Goal: Information Seeking & Learning: Learn about a topic

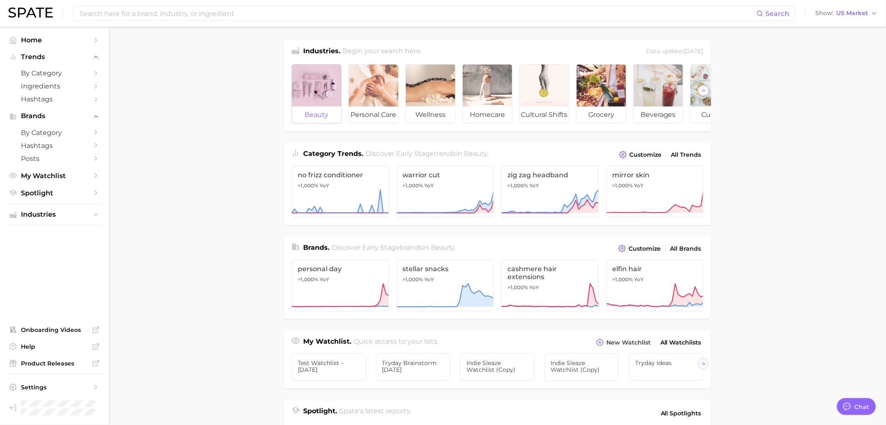
click at [307, 83] on div at bounding box center [316, 86] width 49 height 42
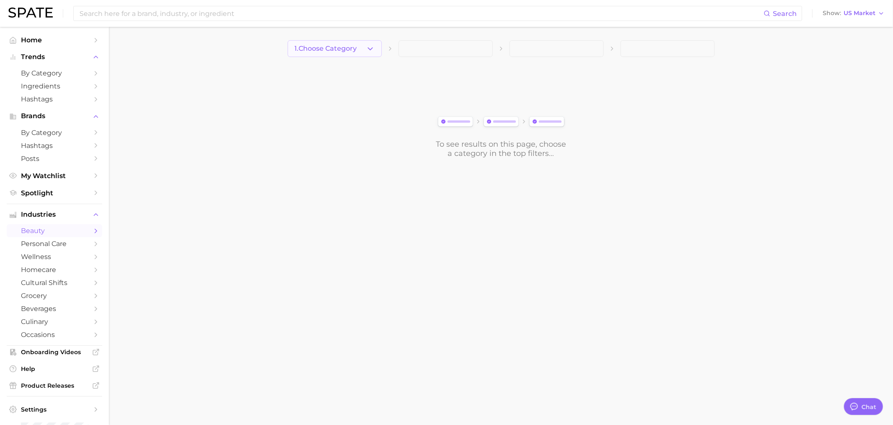
click at [332, 49] on span "1. Choose Category" at bounding box center [326, 49] width 62 height 8
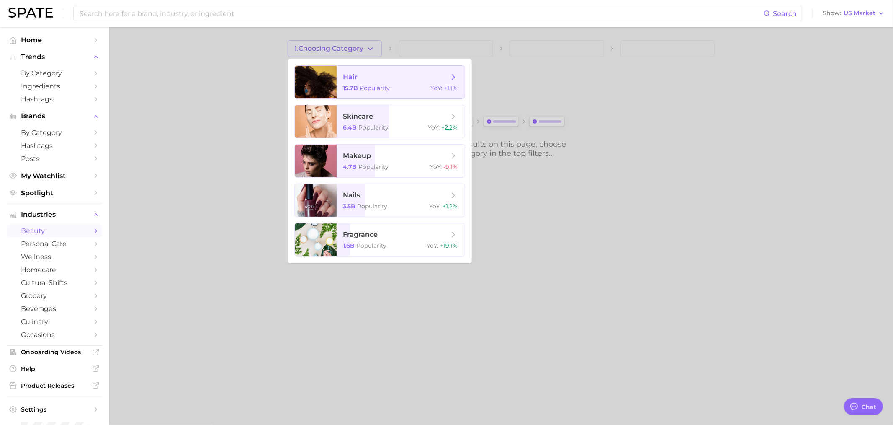
click at [332, 80] on div at bounding box center [316, 82] width 42 height 33
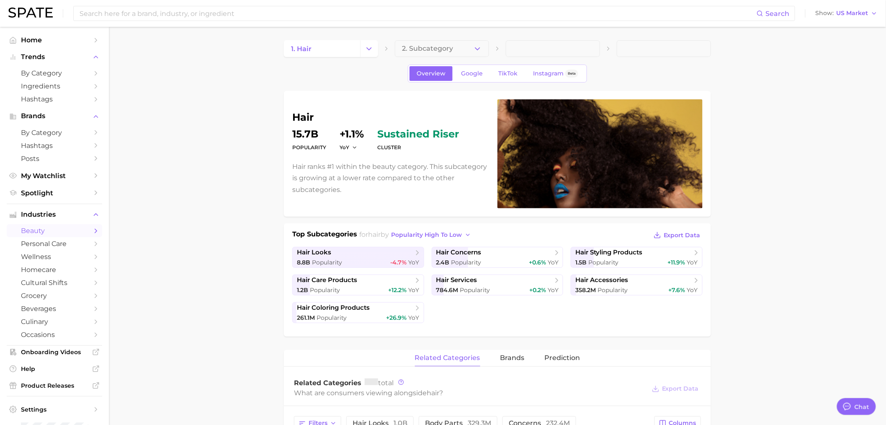
type textarea "x"
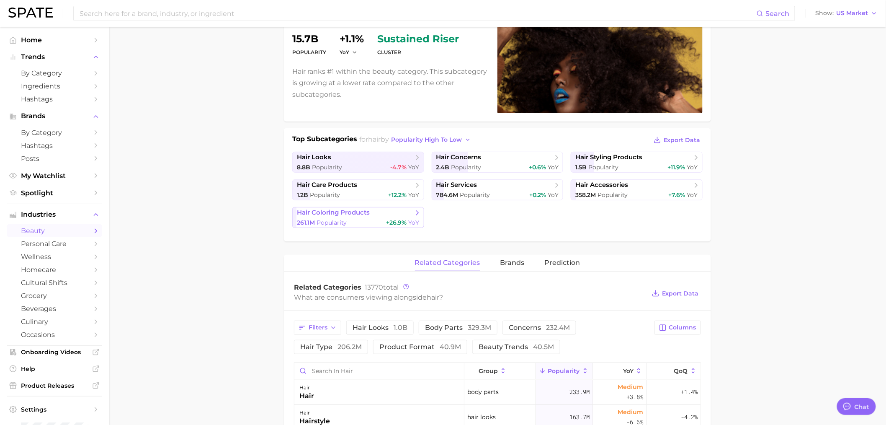
scroll to position [310, 0]
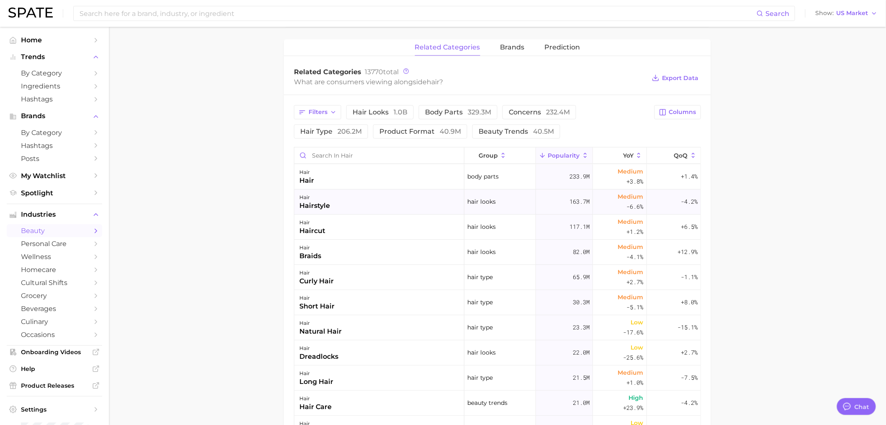
click at [369, 197] on div "hair hairstyle" at bounding box center [379, 201] width 170 height 25
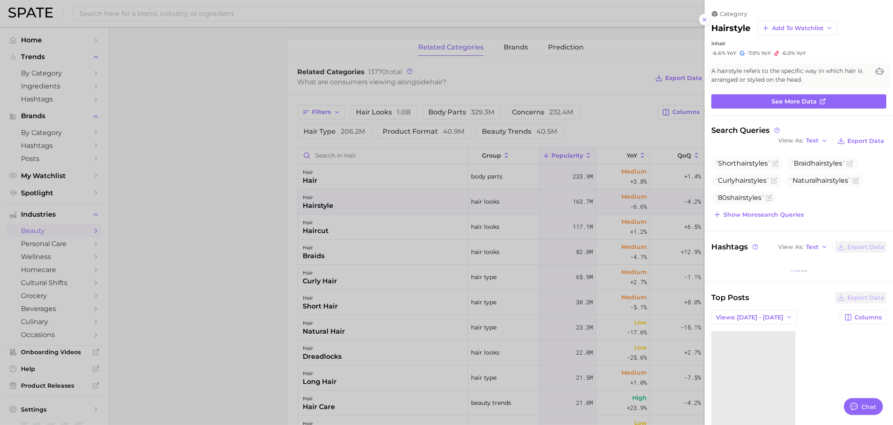
click at [665, 102] on div at bounding box center [446, 212] width 893 height 425
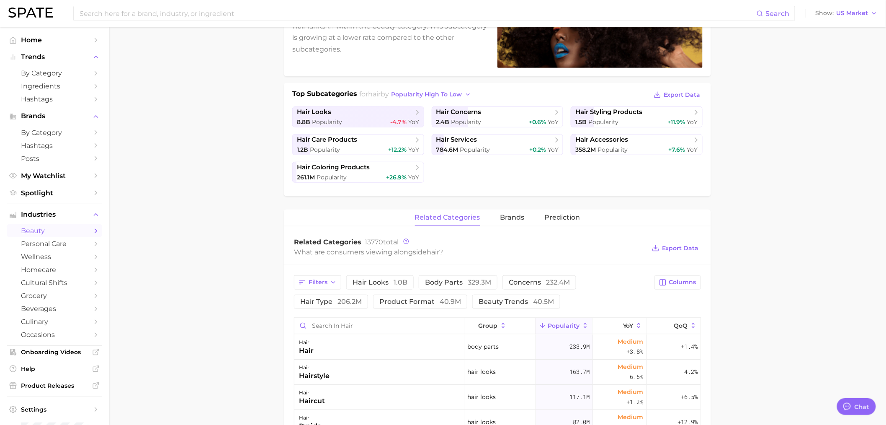
scroll to position [0, 0]
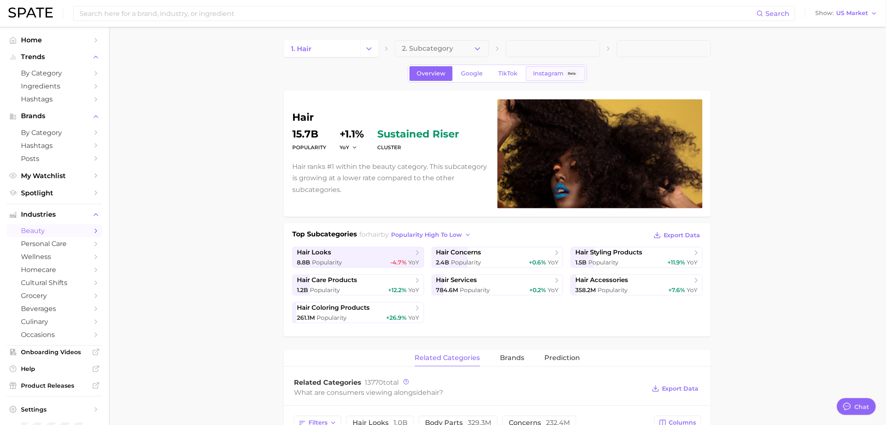
click at [536, 73] on span "Instagram" at bounding box center [548, 73] width 31 height 7
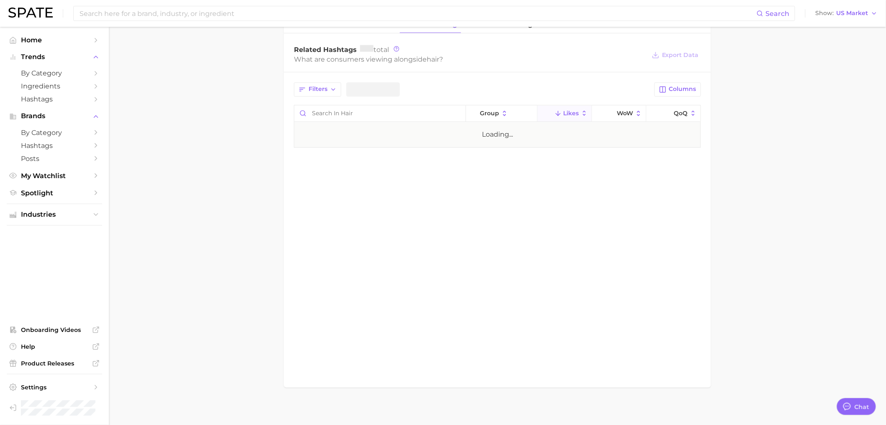
scroll to position [608, 0]
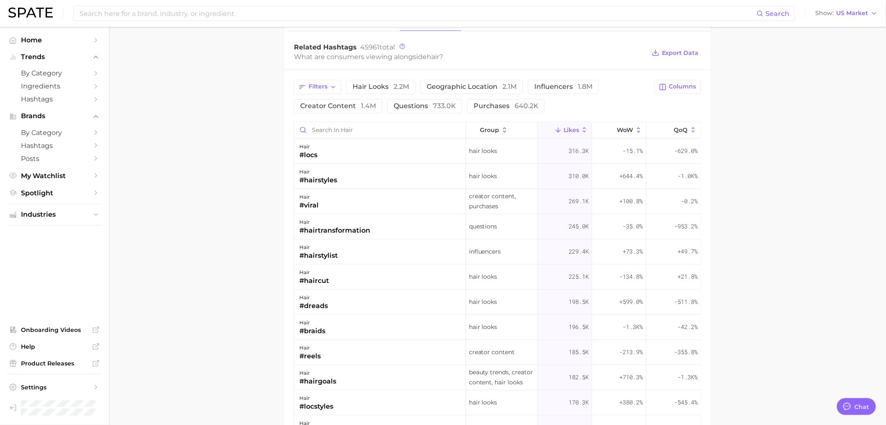
click at [394, 152] on div "hair #locs" at bounding box center [380, 151] width 172 height 25
click at [436, 151] on div "hair #locs" at bounding box center [380, 151] width 172 height 25
click at [496, 165] on div "Hair looks" at bounding box center [502, 177] width 72 height 25
click at [492, 172] on span "Hair looks" at bounding box center [483, 177] width 28 height 10
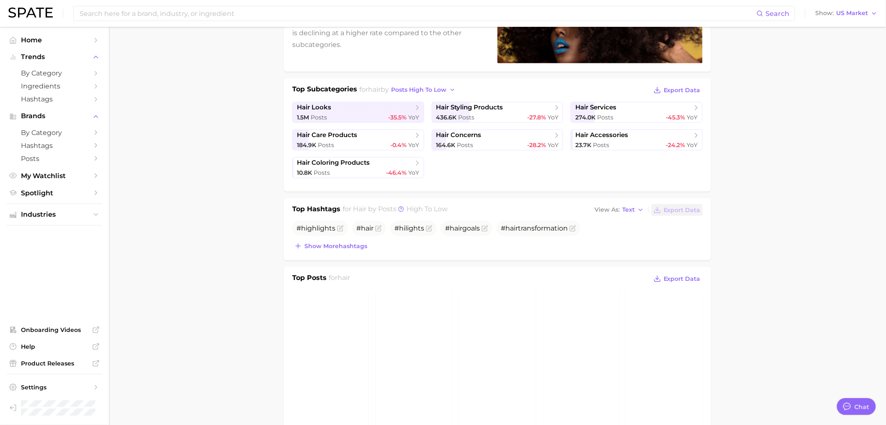
scroll to position [0, 0]
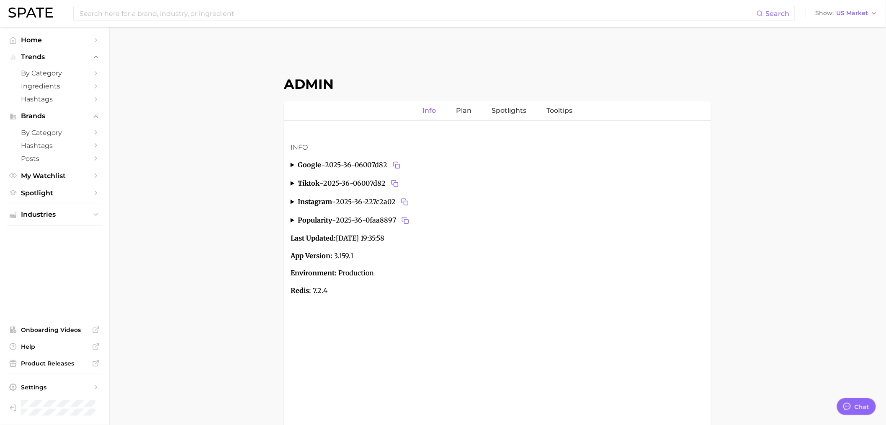
click at [501, 245] on article "Info google - 2025-36-06007d82 FR actual month 8 actual year 2025 end date 2025…" at bounding box center [498, 219] width 414 height 154
click at [400, 161] on icon "Copy 2025-36-06007d82 to clipboard" at bounding box center [397, 165] width 8 height 8
click at [406, 199] on icon "Copy 2025-36-227c2a02 to clipboard" at bounding box center [404, 201] width 4 height 4
click at [408, 219] on icon "Copy 2025-36-0faa8897 to clipboard" at bounding box center [406, 221] width 8 height 8
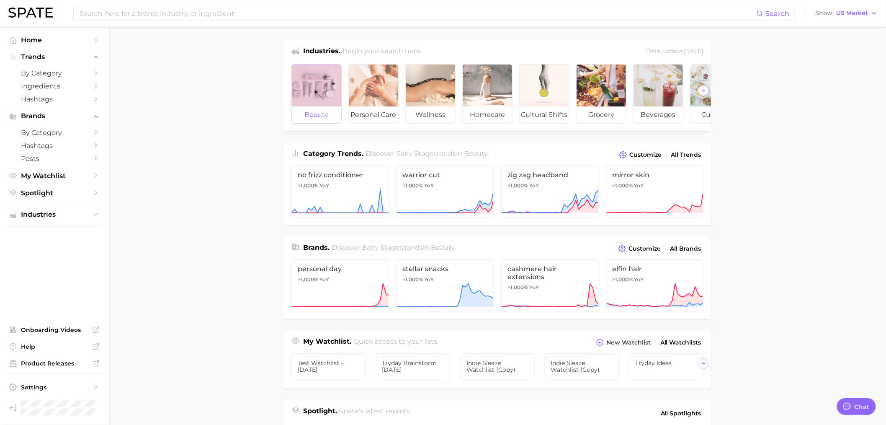
click at [320, 77] on div at bounding box center [316, 86] width 49 height 42
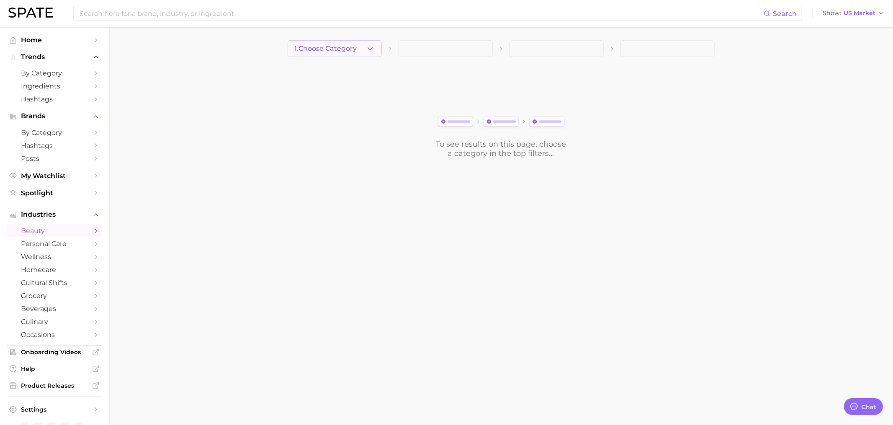
click at [366, 46] on icon "button" at bounding box center [370, 48] width 9 height 9
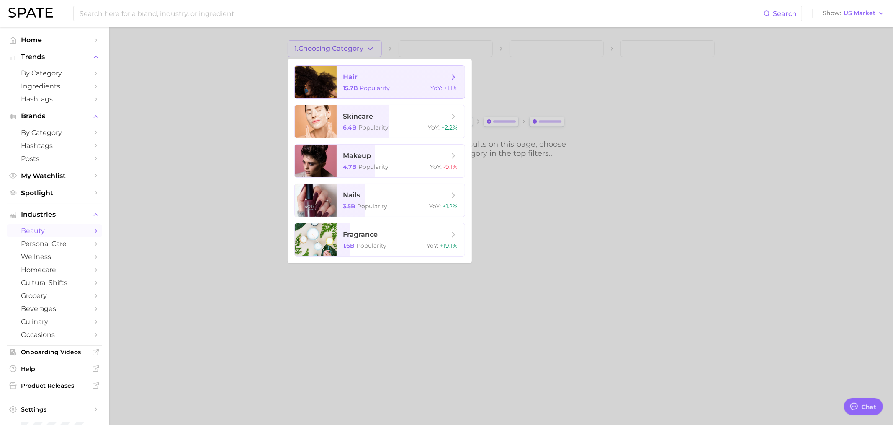
click at [367, 75] on span "hair" at bounding box center [396, 76] width 106 height 9
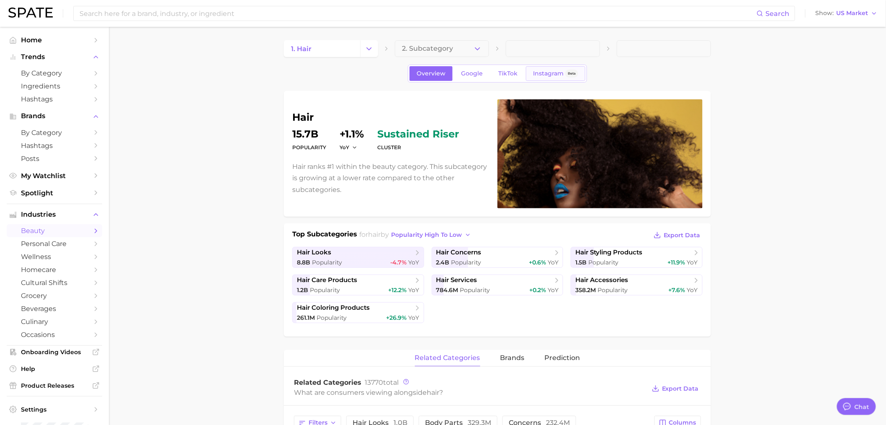
click at [530, 74] on link "Instagram Beta" at bounding box center [555, 73] width 59 height 15
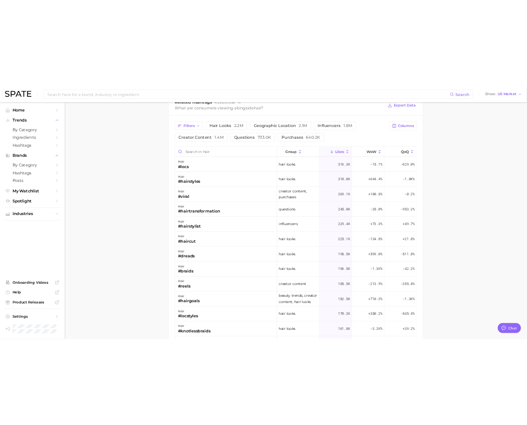
scroll to position [655, 0]
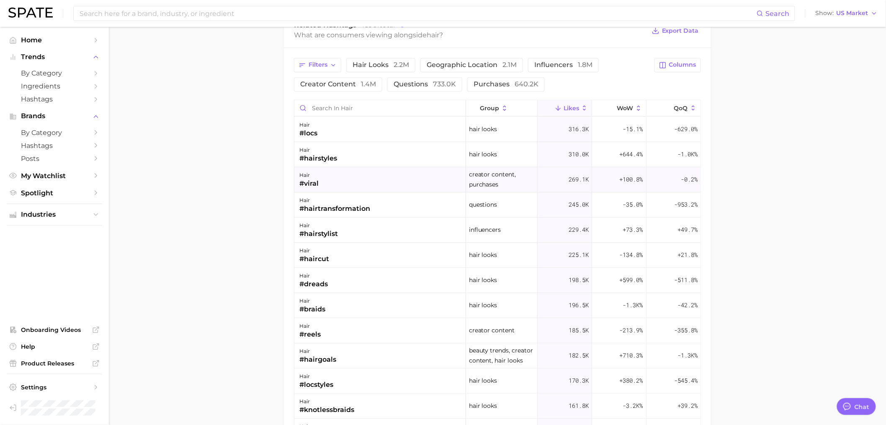
click at [430, 178] on div "hair #viral" at bounding box center [380, 180] width 172 height 25
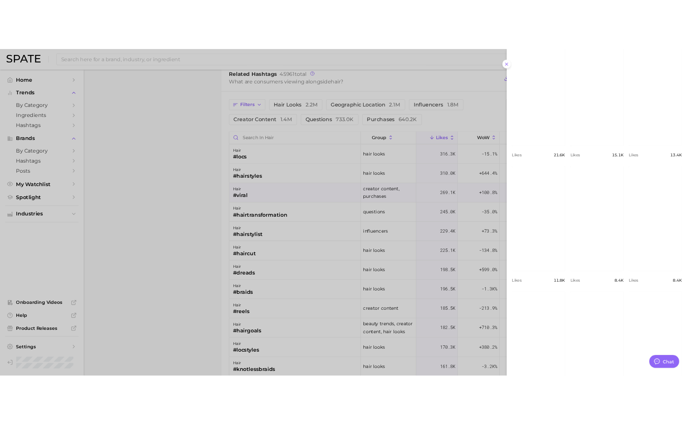
scroll to position [0, 0]
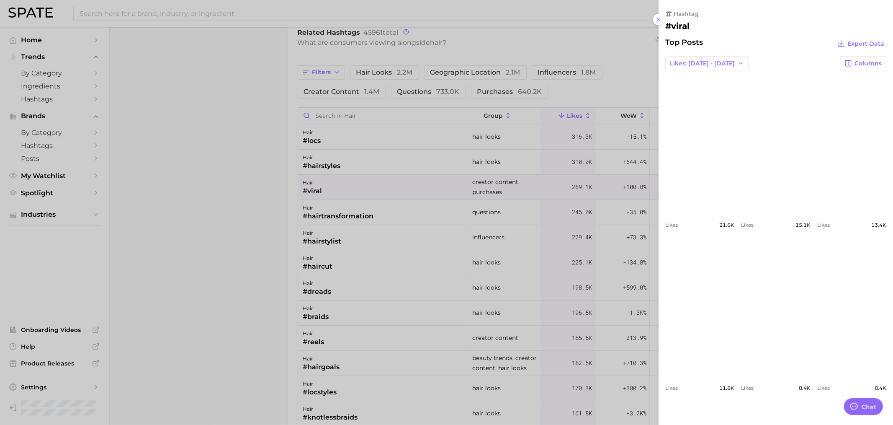
type textarea "x"
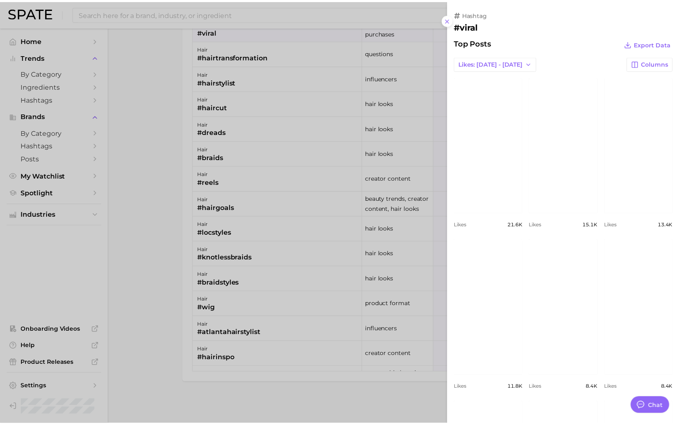
scroll to position [648, 0]
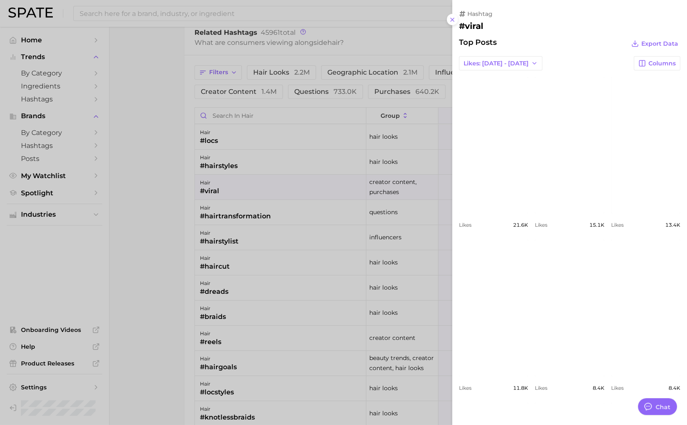
click at [146, 150] on div at bounding box center [343, 212] width 687 height 425
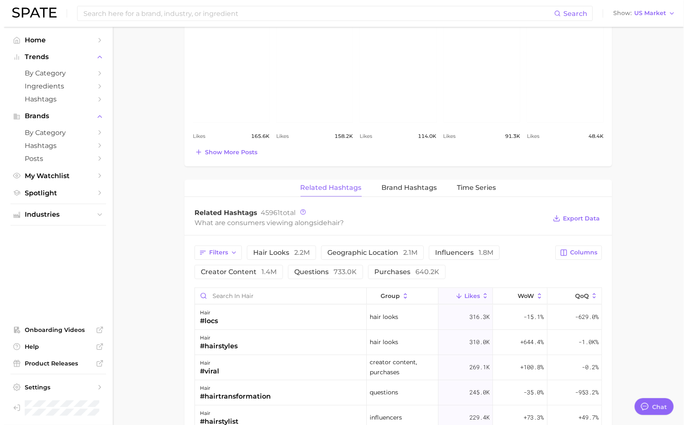
scroll to position [472, 0]
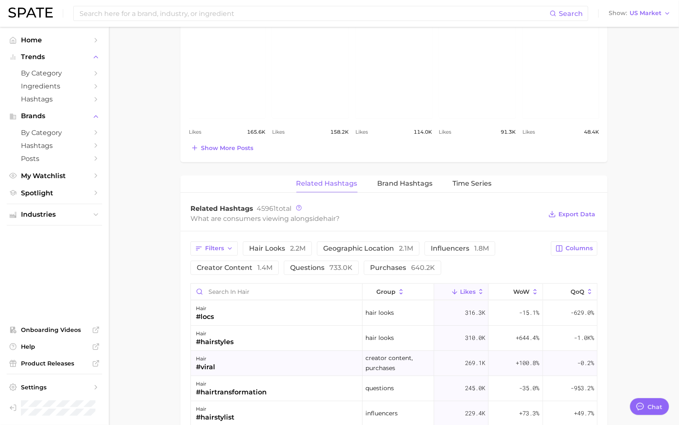
click at [369, 353] on span "Creator content, Purchases" at bounding box center [399, 363] width 66 height 20
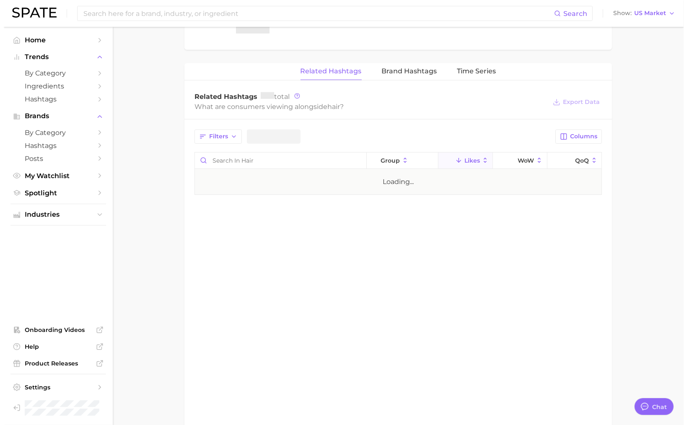
scroll to position [543, 0]
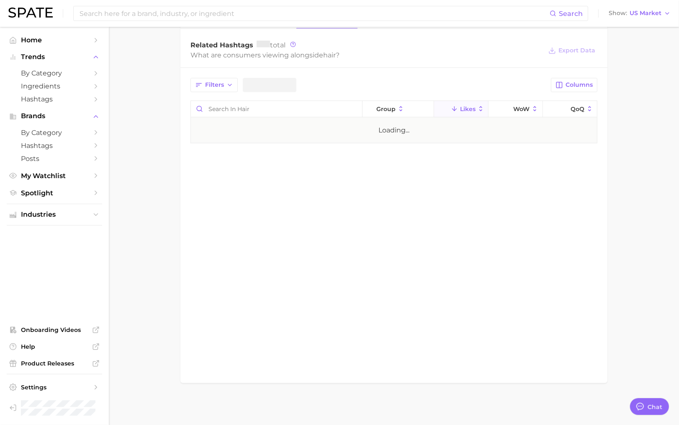
type textarea "x"
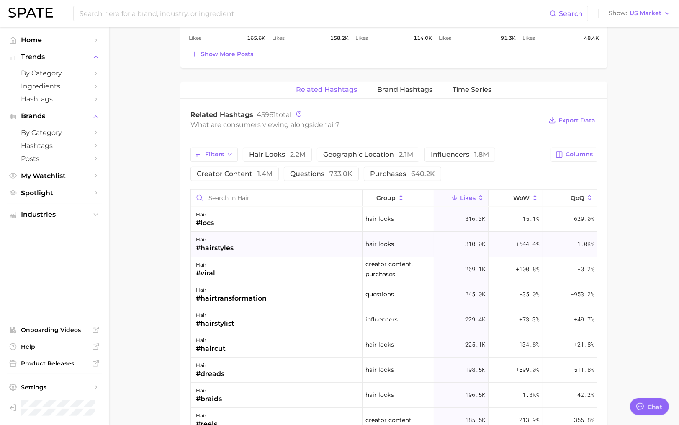
click at [350, 239] on div "hair #hairstyles" at bounding box center [277, 244] width 172 height 25
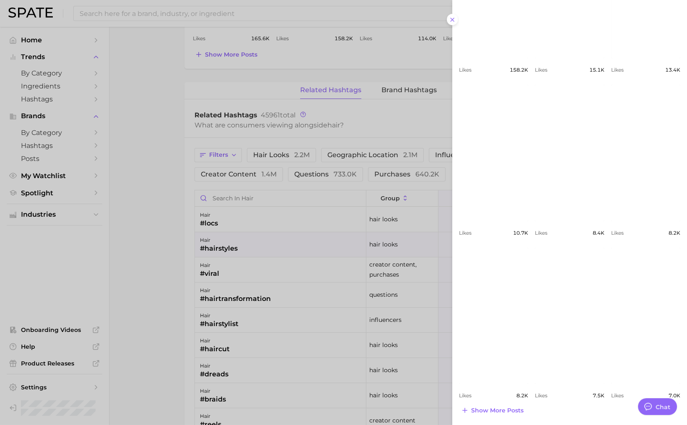
scroll to position [0, 0]
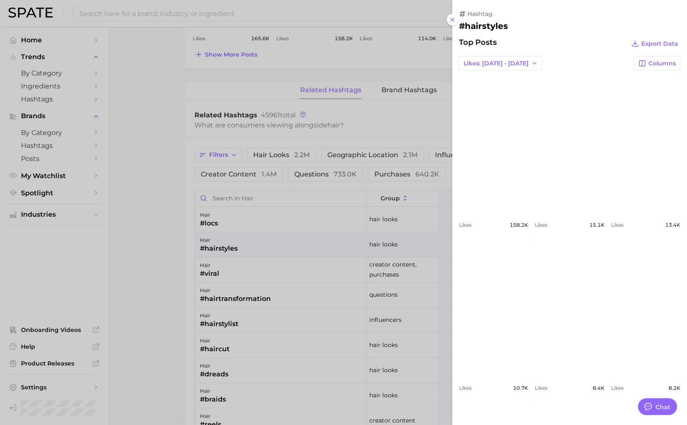
click at [254, 151] on div at bounding box center [343, 212] width 687 height 425
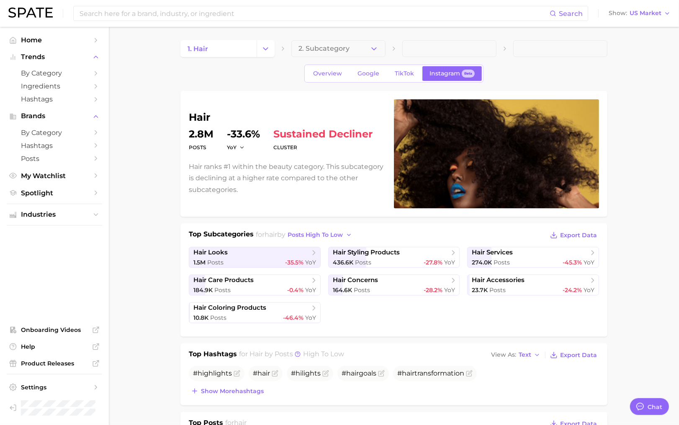
click at [76, 49] on ul "Home Trends by Category Ingredients Hashtags Brands by Category Hashtags Posts …" at bounding box center [55, 117] width 96 height 166
click at [77, 45] on link "Home" at bounding box center [55, 40] width 96 height 13
